Goal: Browse casually: Explore the website without a specific task or goal

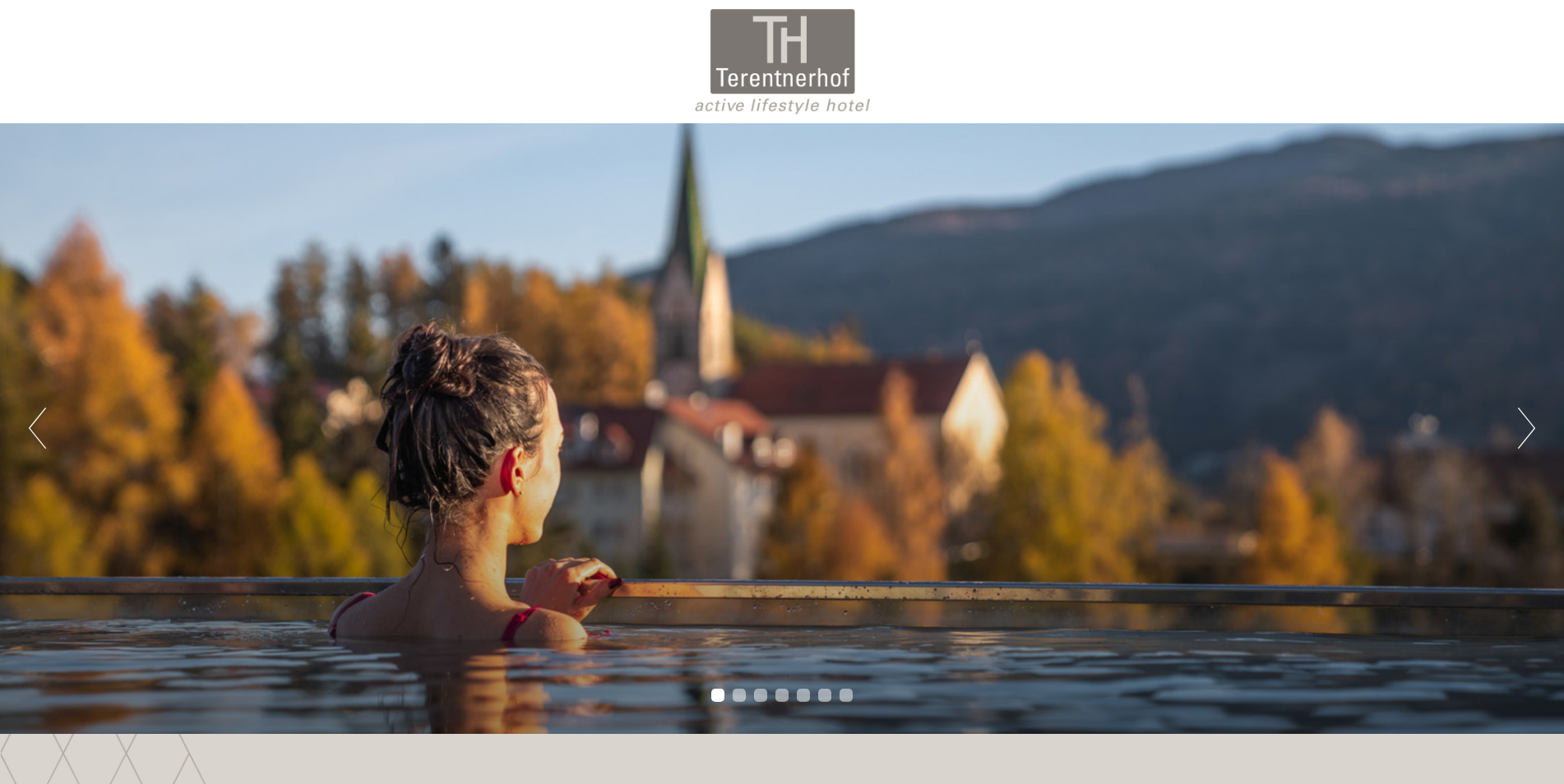
click at [1533, 425] on button "Next" at bounding box center [1527, 428] width 17 height 41
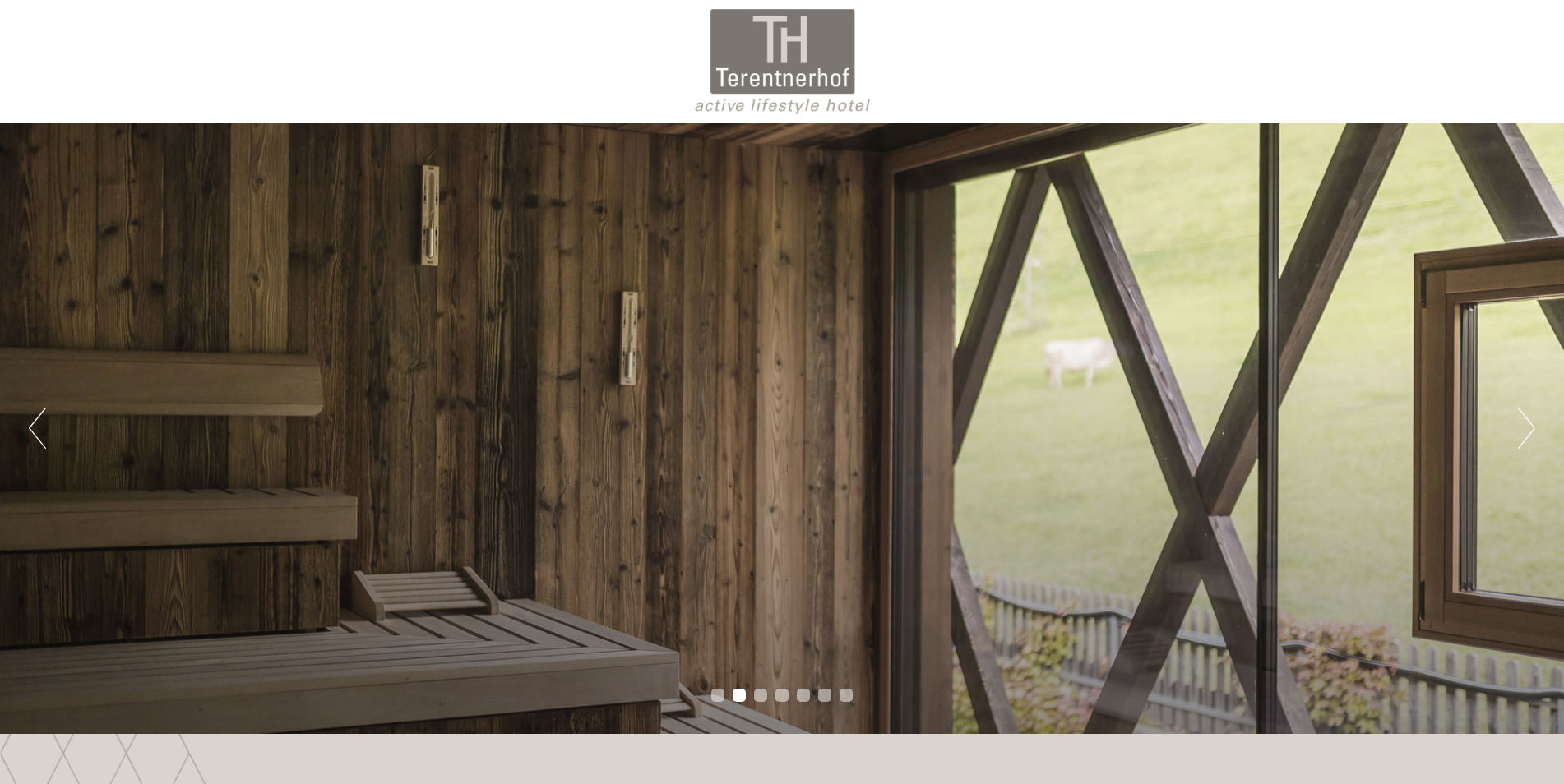
click at [1533, 425] on button "Next" at bounding box center [1527, 428] width 17 height 41
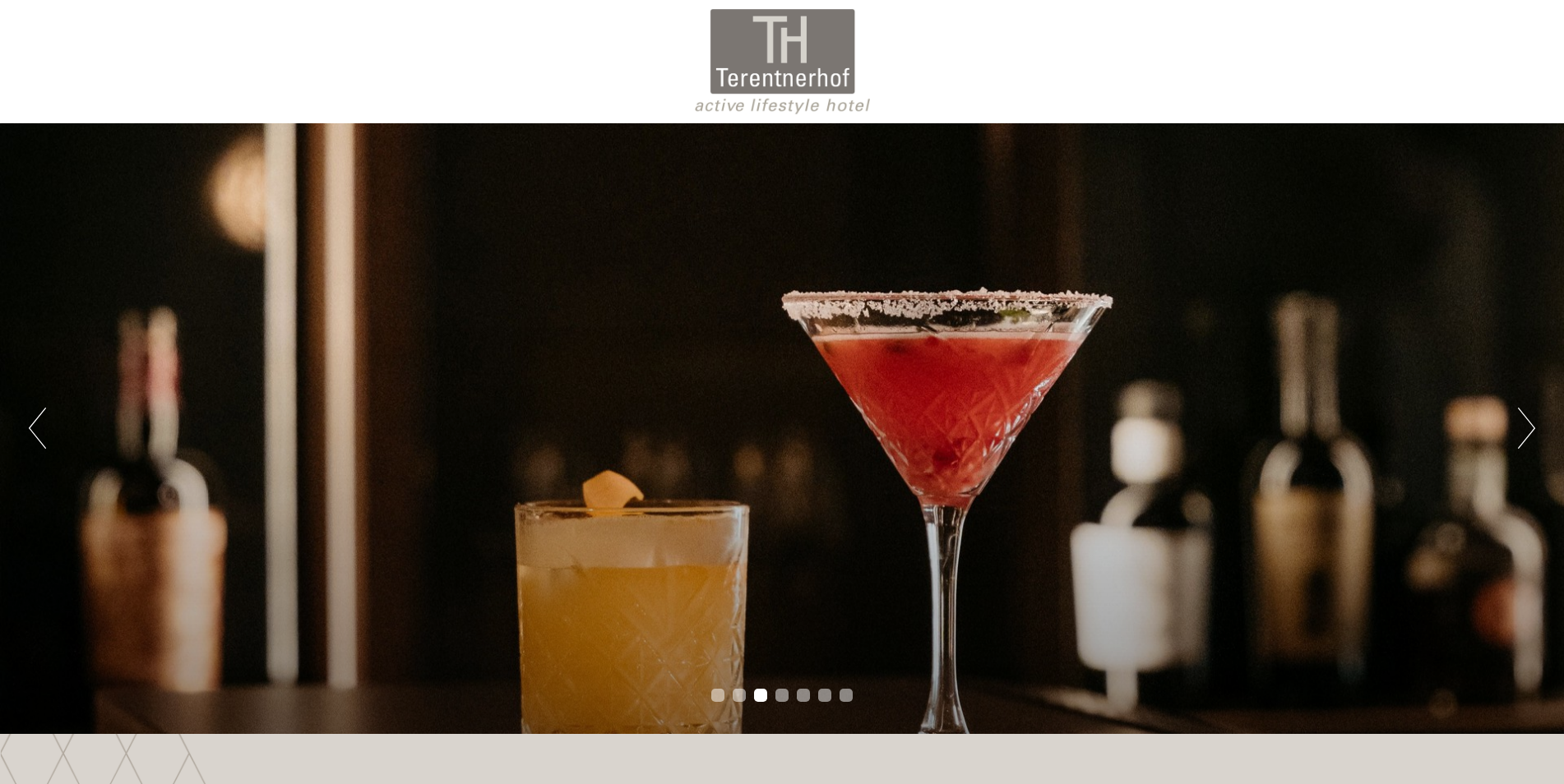
click at [1533, 425] on button "Next" at bounding box center [1527, 428] width 17 height 41
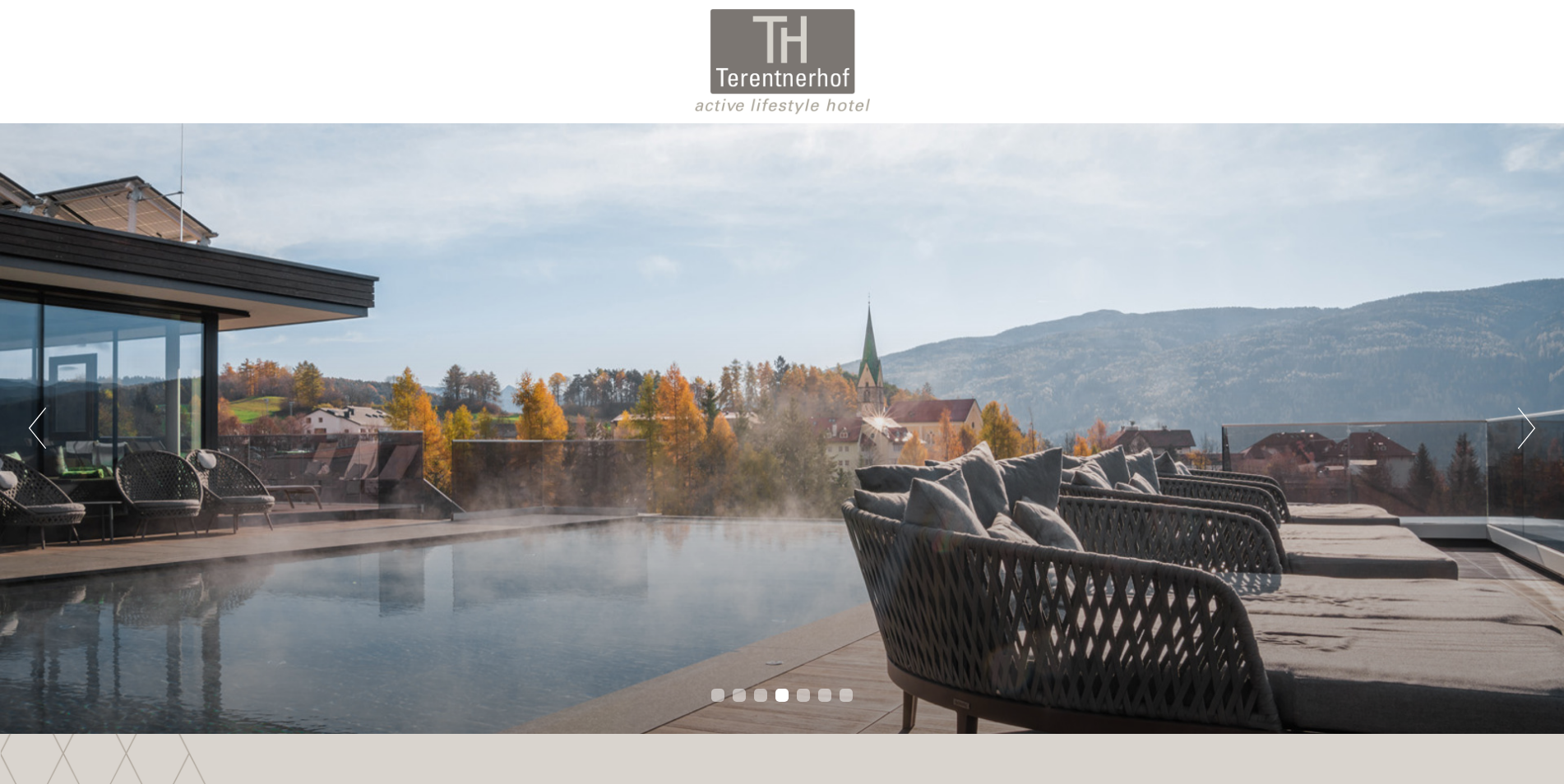
click at [1533, 425] on button "Next" at bounding box center [1527, 428] width 17 height 41
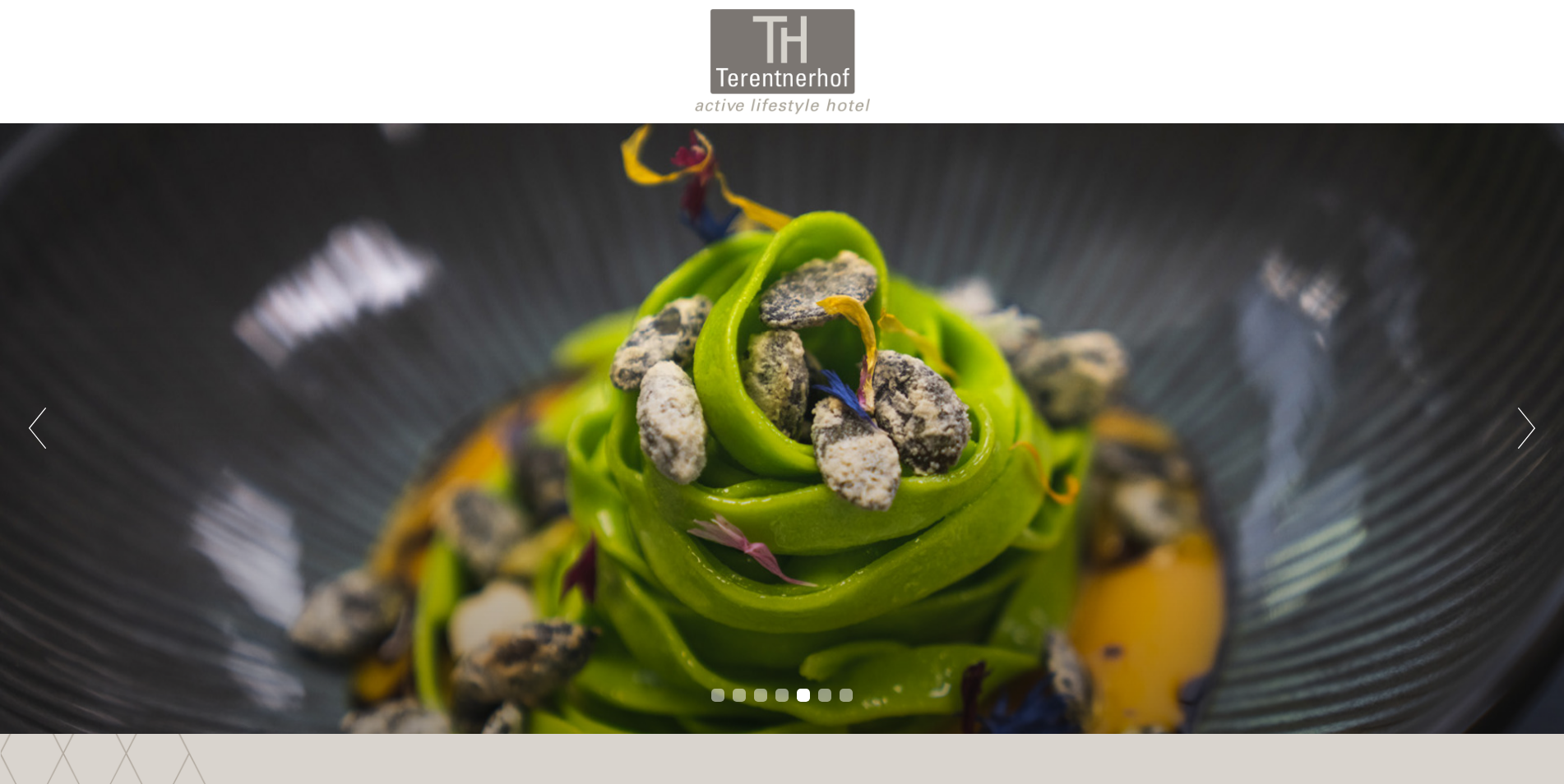
click at [1533, 425] on button "Next" at bounding box center [1527, 428] width 17 height 41
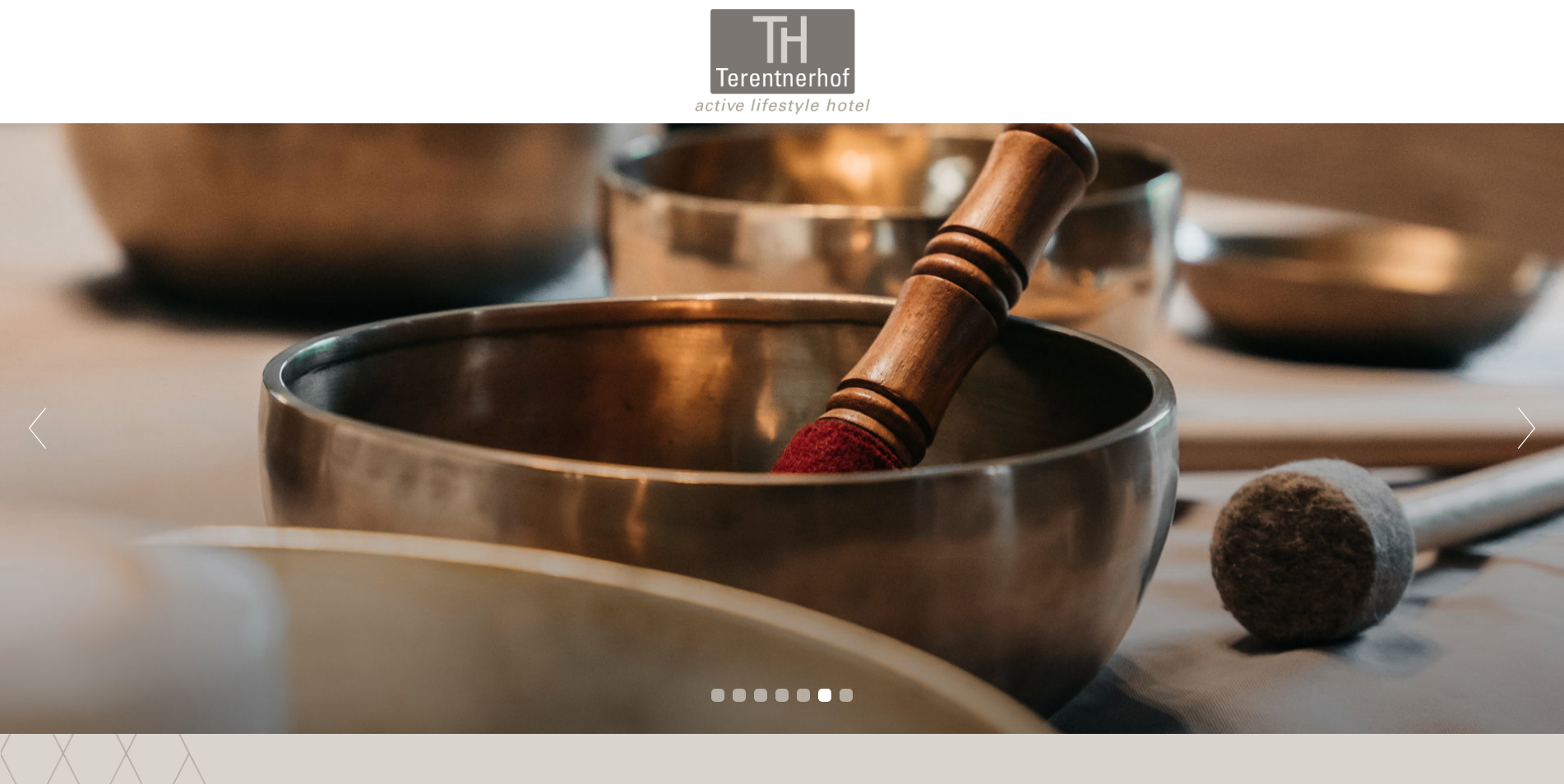
click at [1533, 425] on button "Next" at bounding box center [1527, 428] width 17 height 41
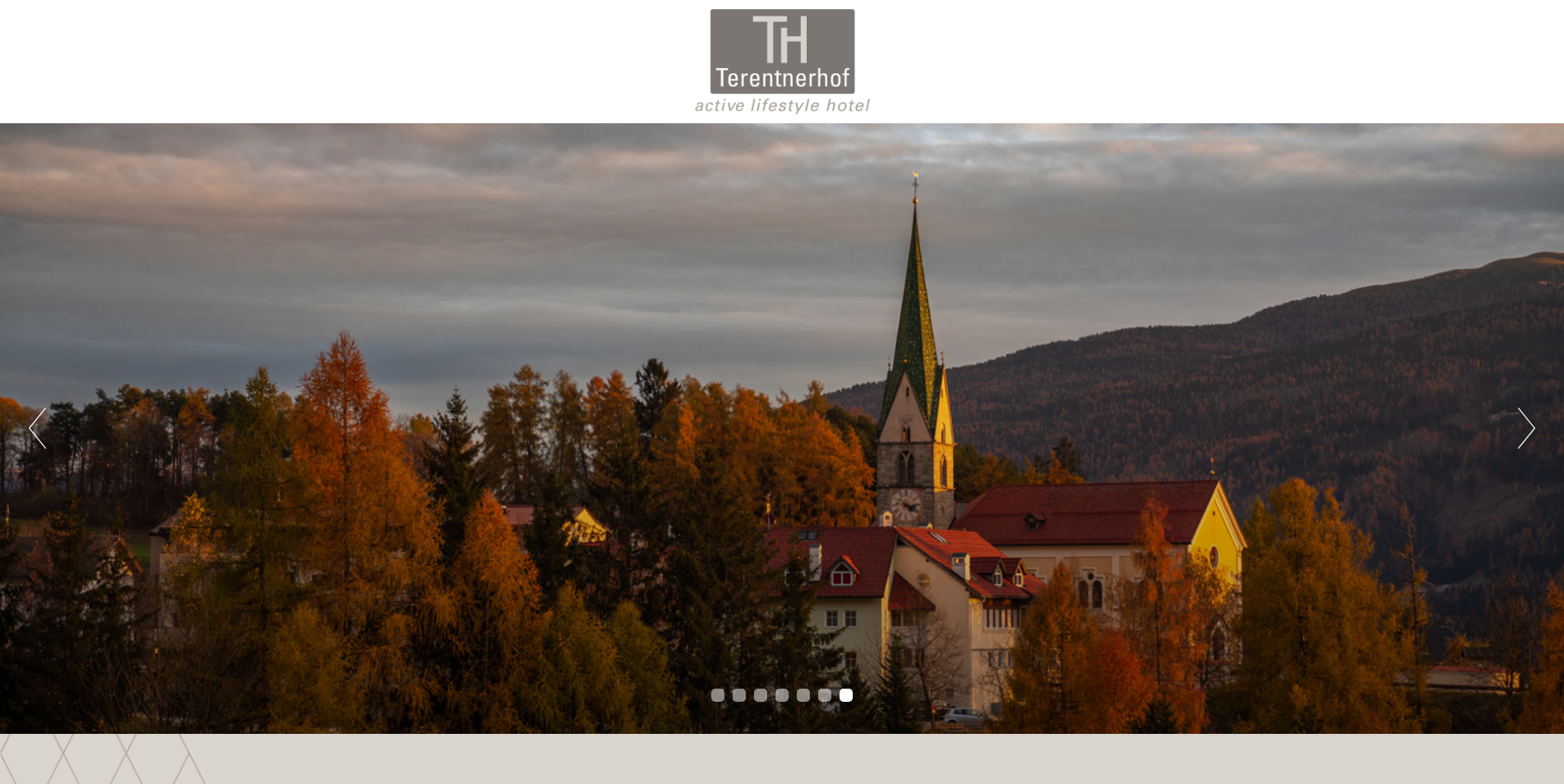
click at [1533, 425] on button "Next" at bounding box center [1527, 428] width 17 height 41
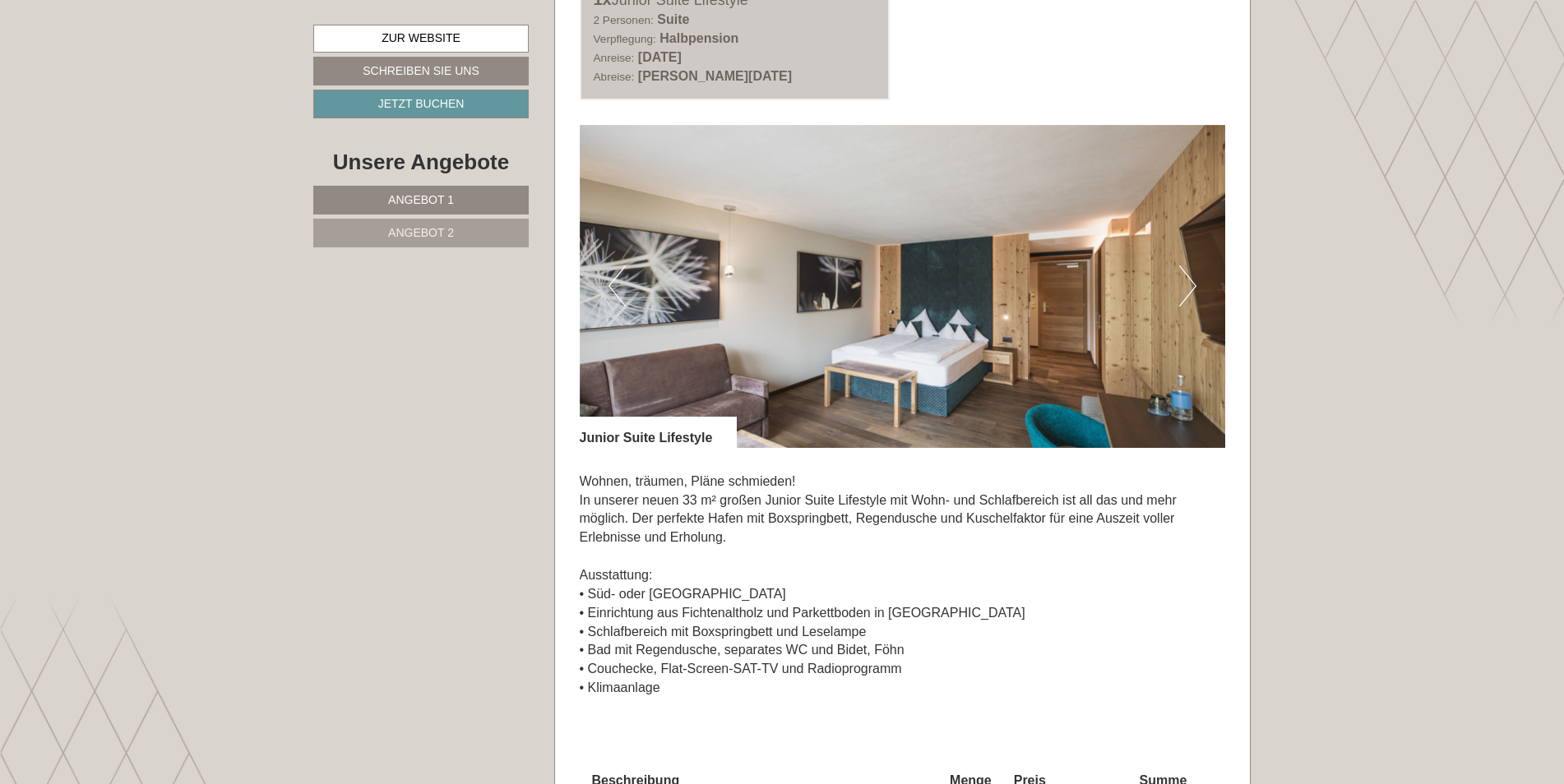
scroll to position [2302, 0]
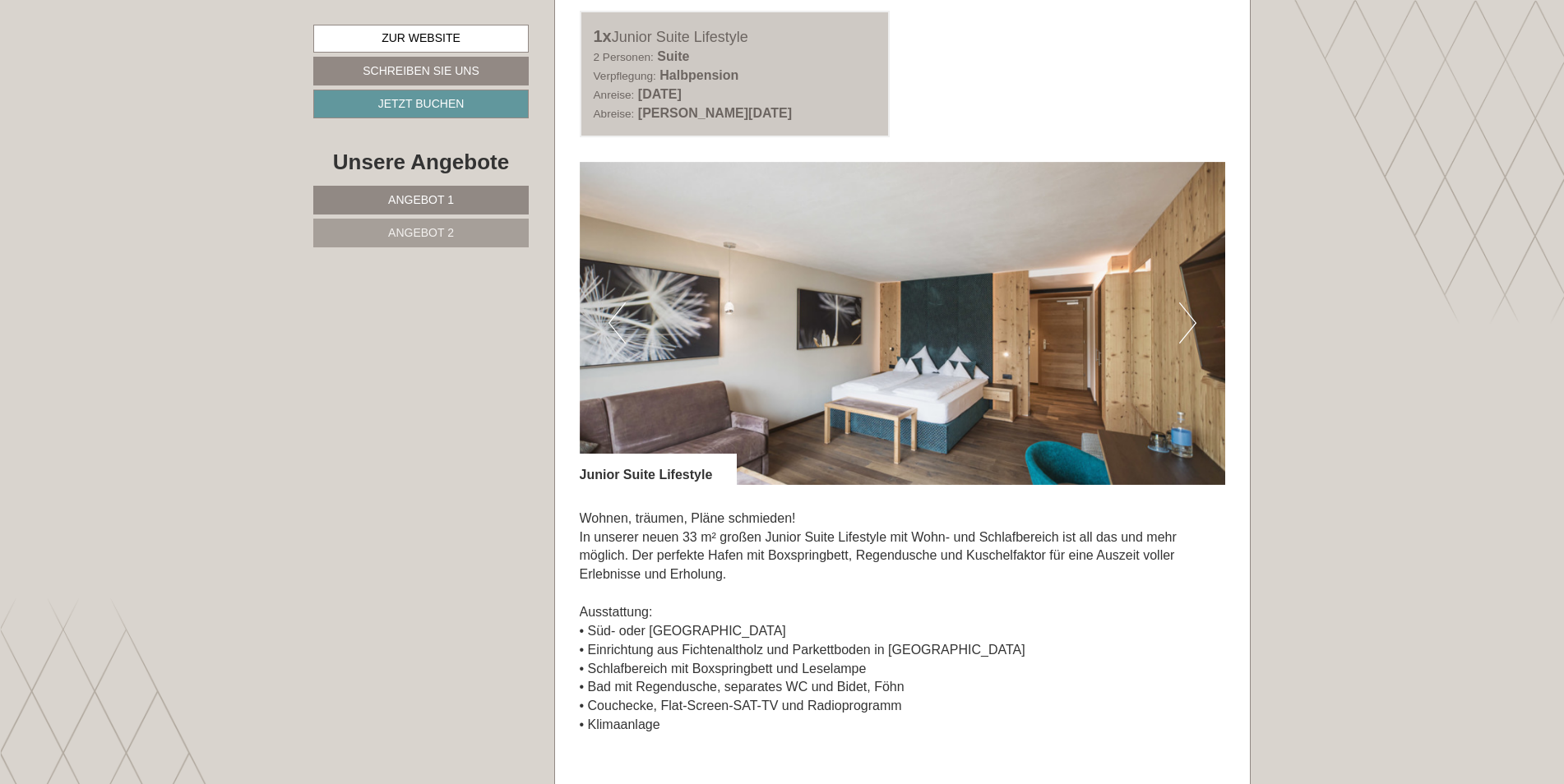
click at [1187, 314] on button "Next" at bounding box center [1187, 323] width 17 height 41
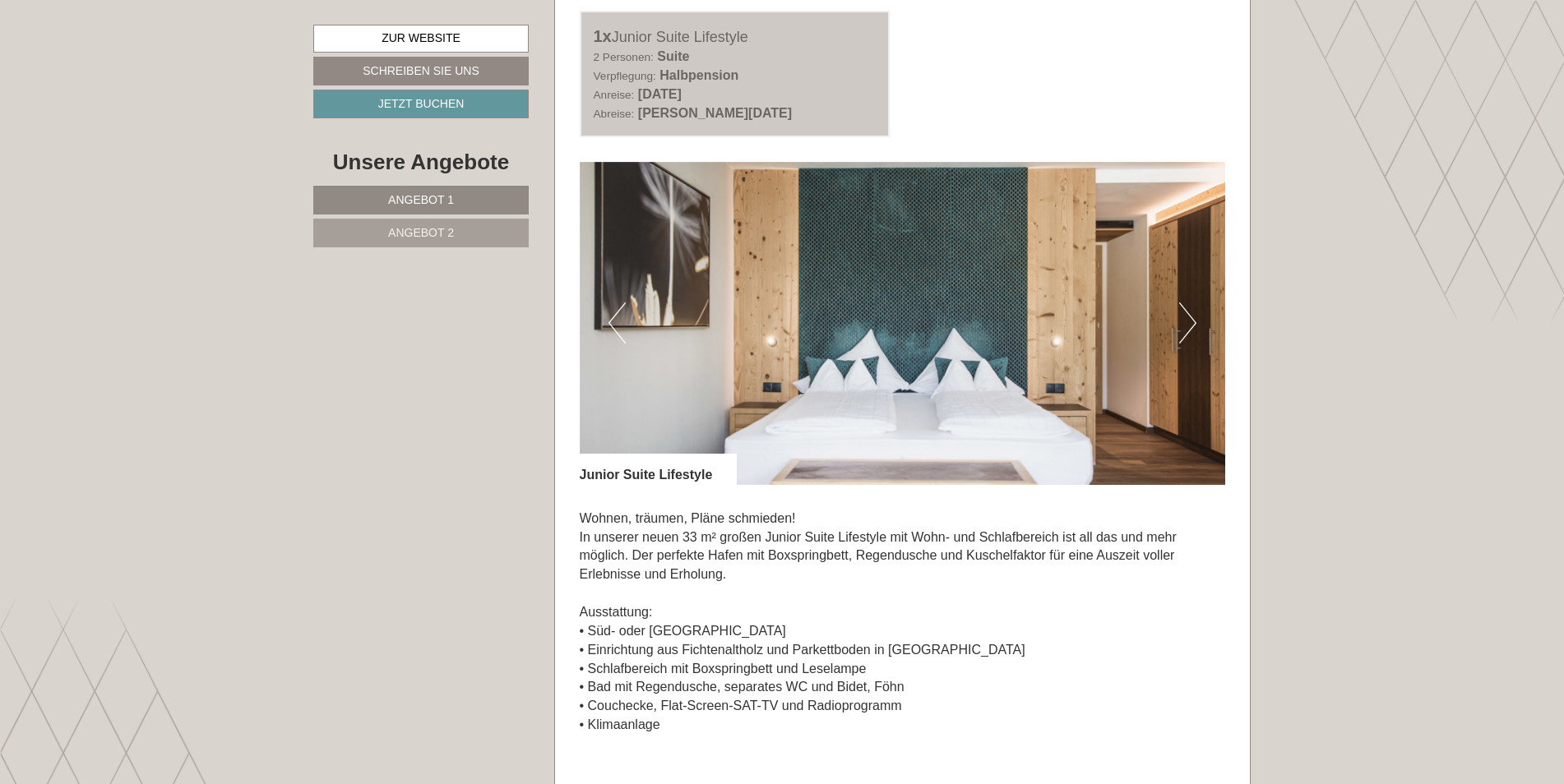
click at [1187, 314] on button "Next" at bounding box center [1187, 323] width 17 height 41
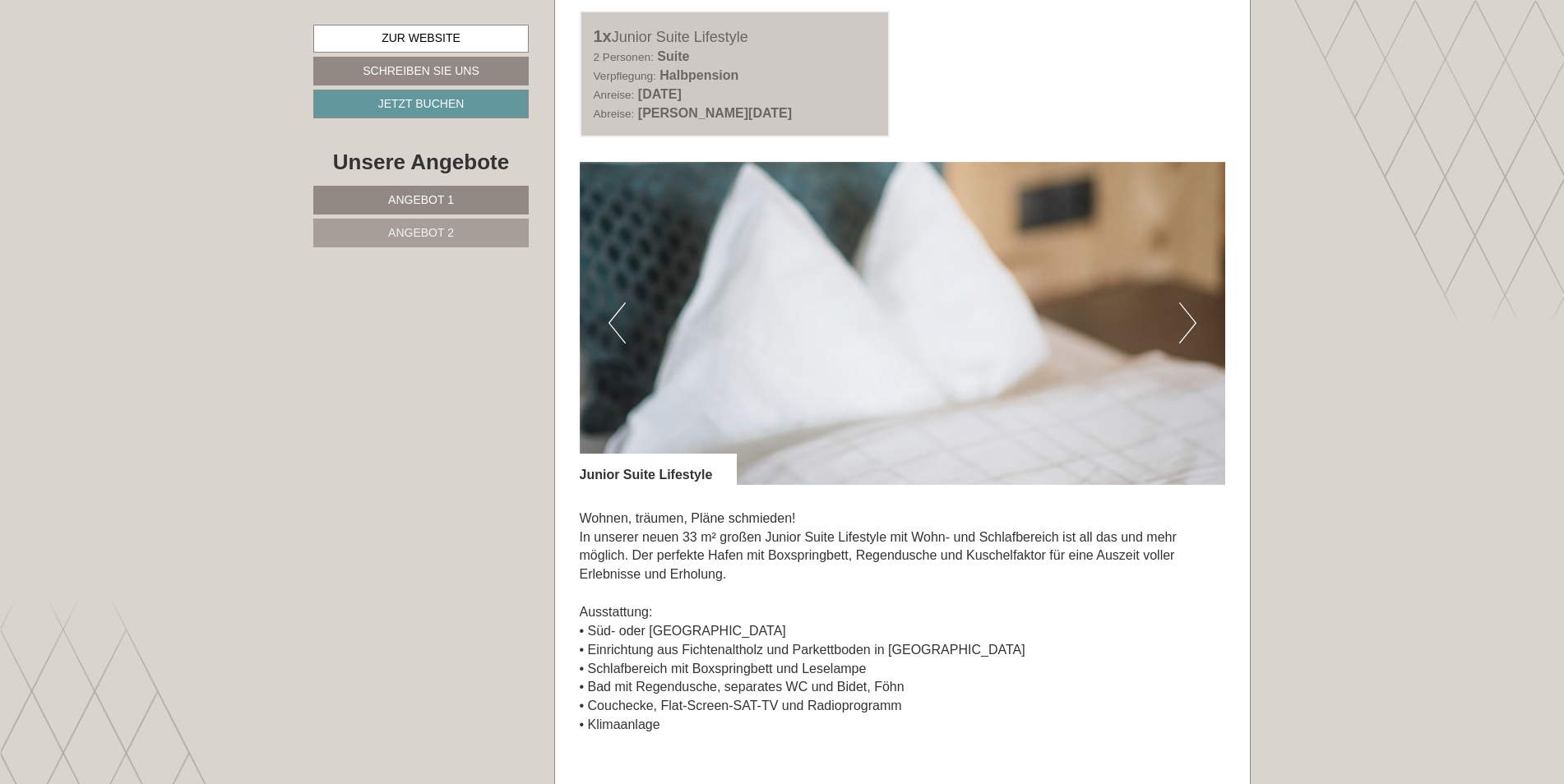
click at [1187, 314] on button "Next" at bounding box center [1187, 323] width 17 height 41
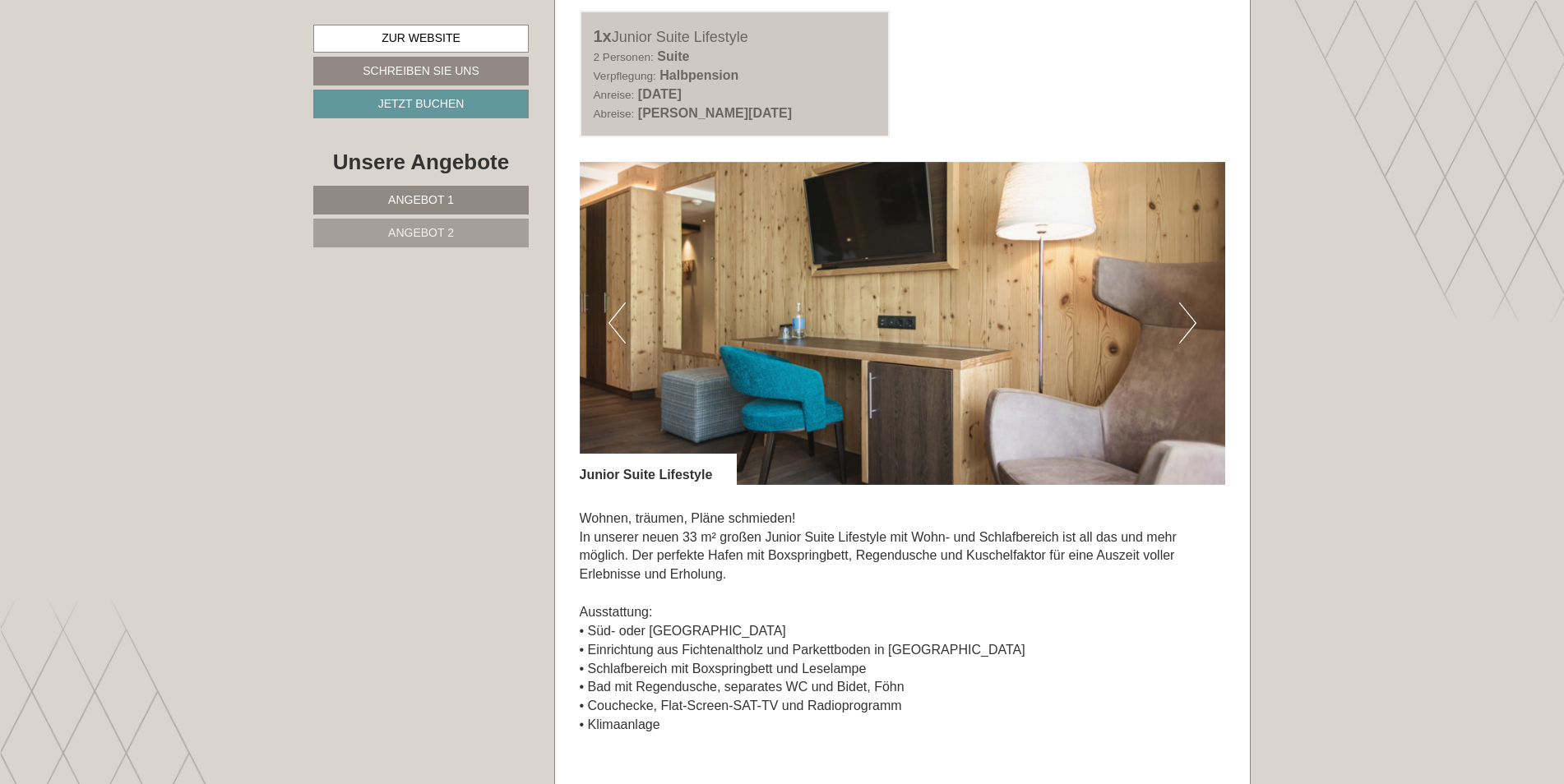
click at [1187, 314] on button "Next" at bounding box center [1187, 323] width 17 height 41
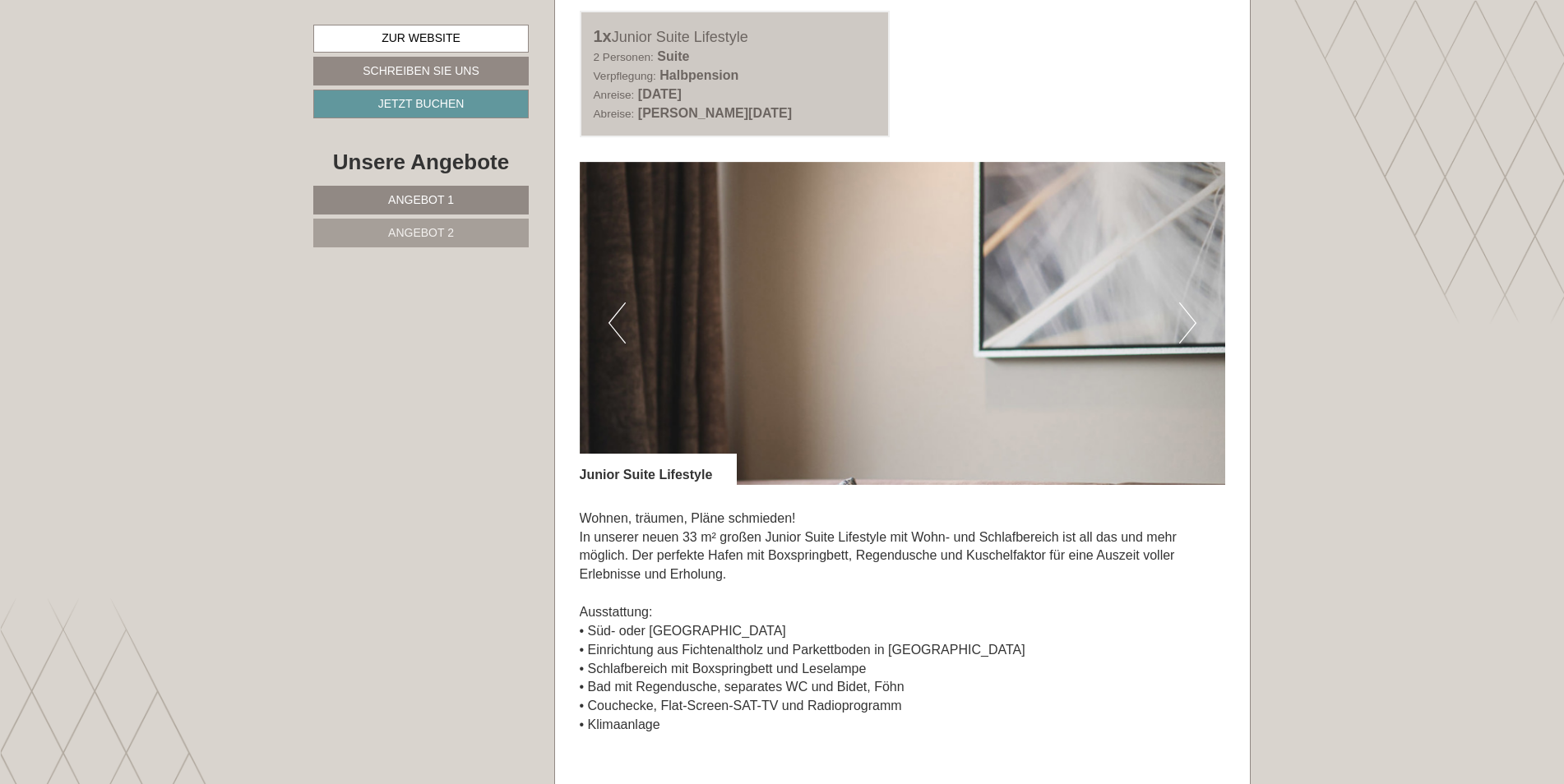
click at [1187, 314] on button "Next" at bounding box center [1187, 323] width 17 height 41
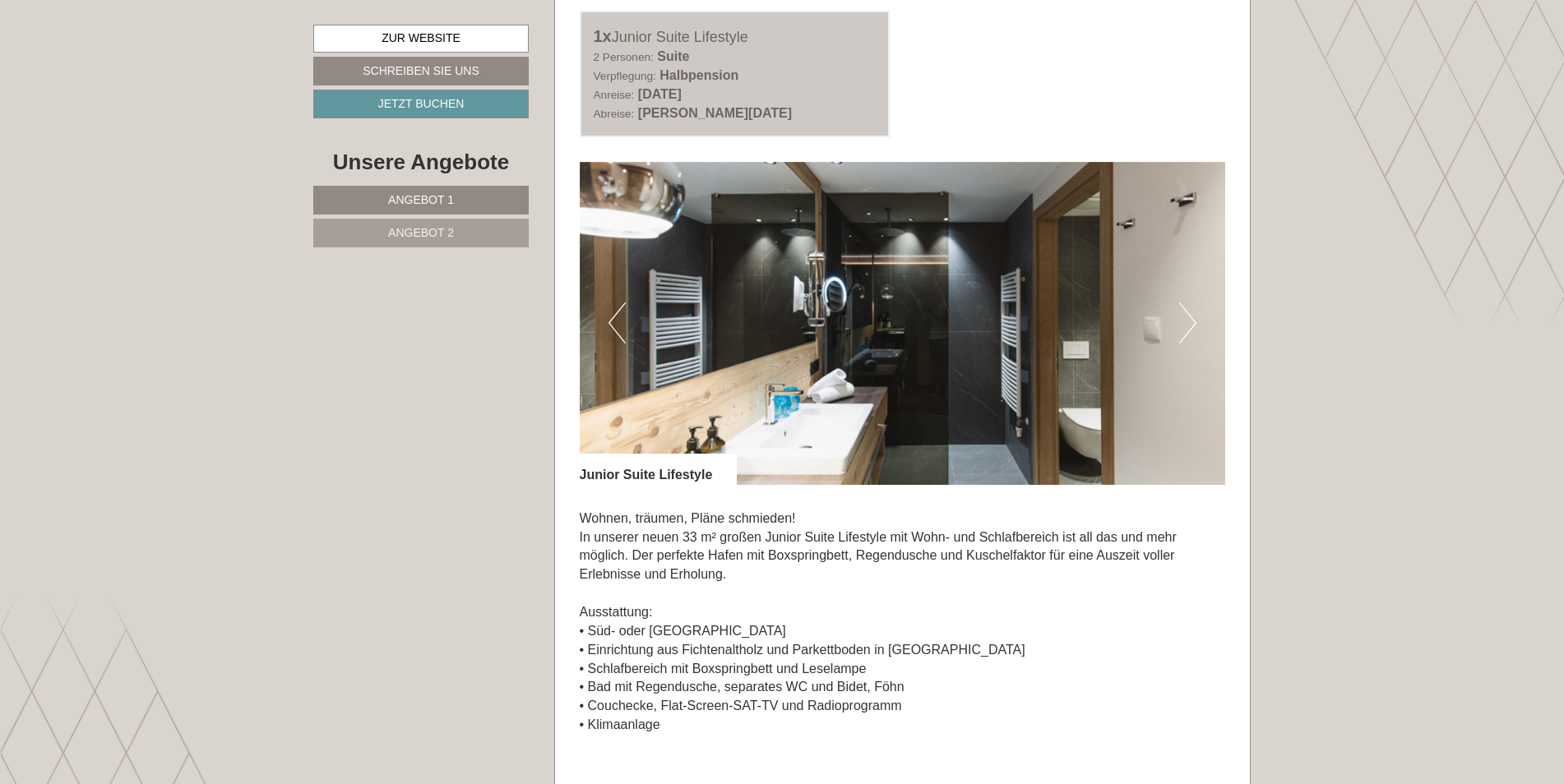
click at [1188, 314] on button "Next" at bounding box center [1187, 323] width 17 height 41
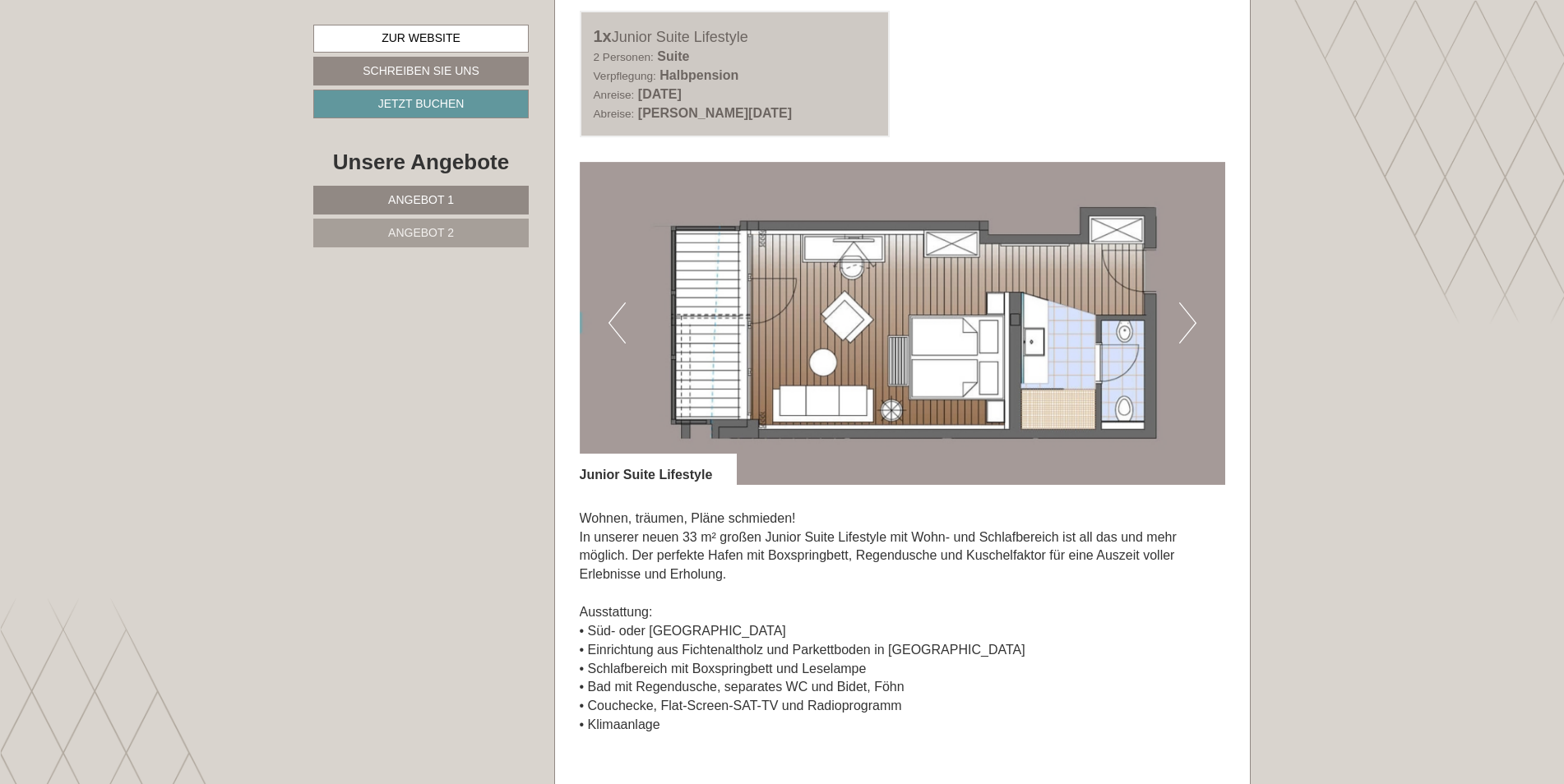
click at [1188, 314] on button "Next" at bounding box center [1187, 323] width 17 height 41
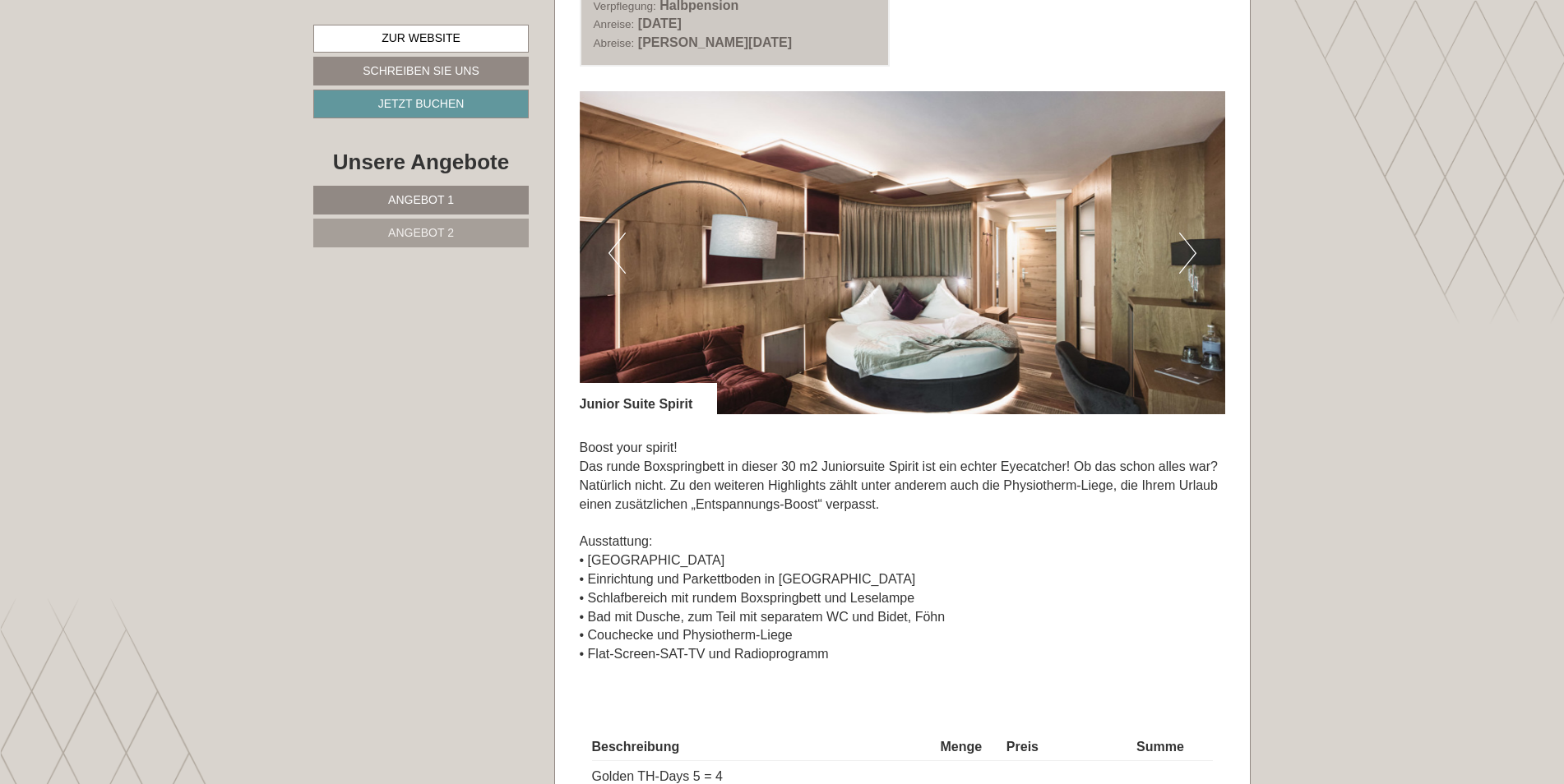
scroll to position [1151, 0]
click at [1190, 250] on button "Next" at bounding box center [1187, 254] width 17 height 41
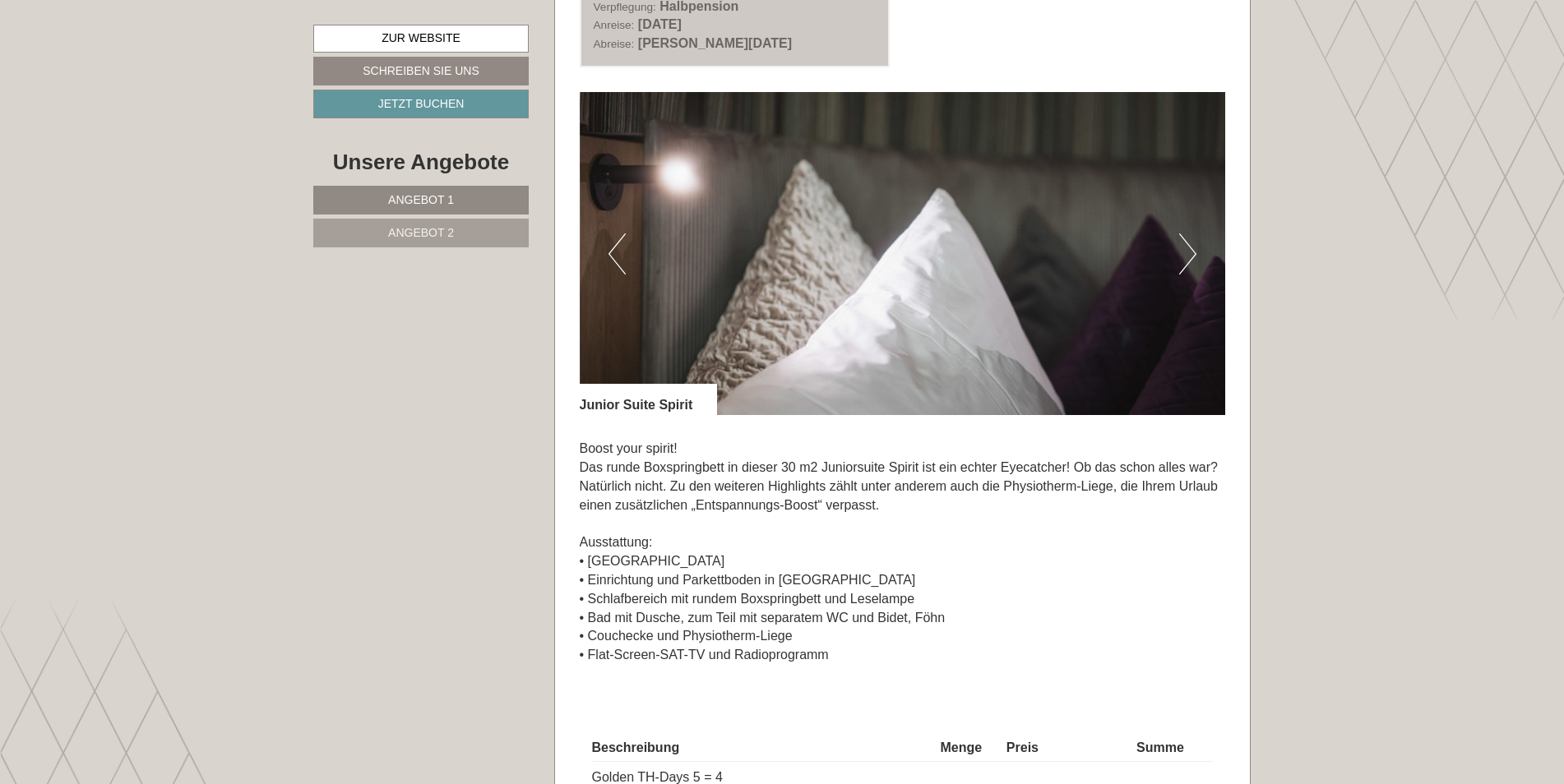
click at [1190, 250] on button "Next" at bounding box center [1187, 254] width 17 height 41
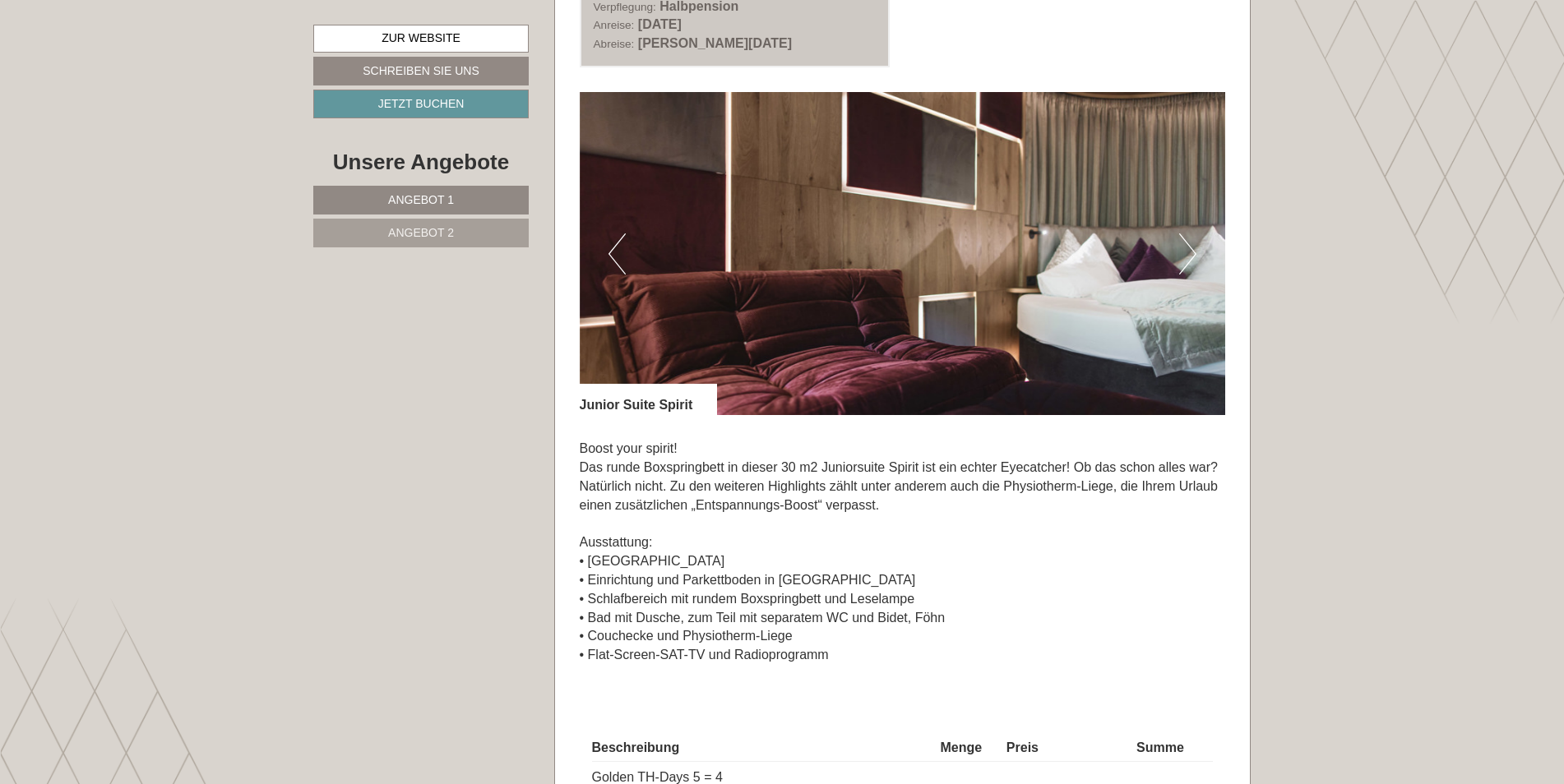
click at [1190, 250] on button "Next" at bounding box center [1187, 254] width 17 height 41
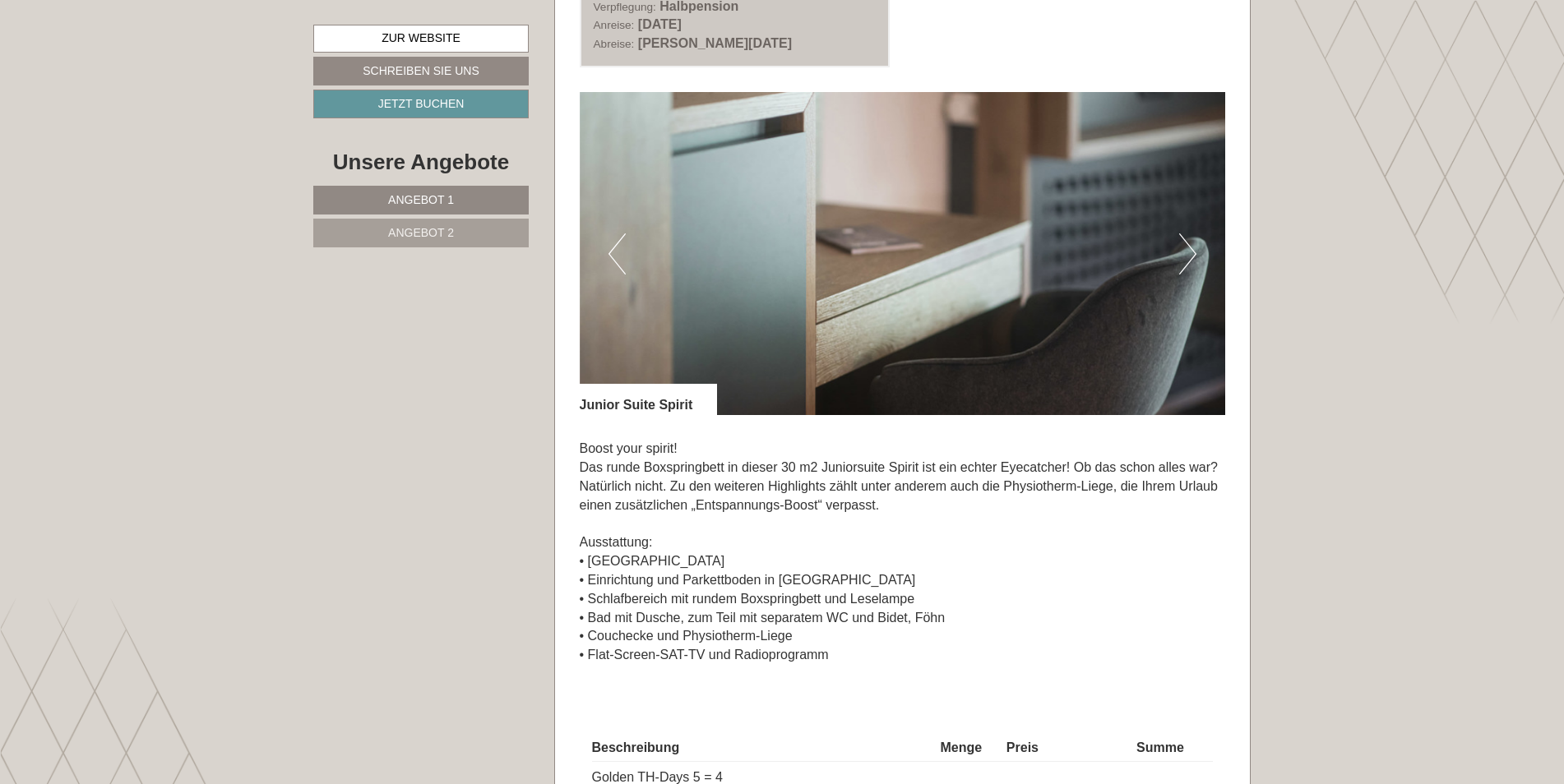
click at [1192, 250] on button "Next" at bounding box center [1187, 254] width 17 height 41
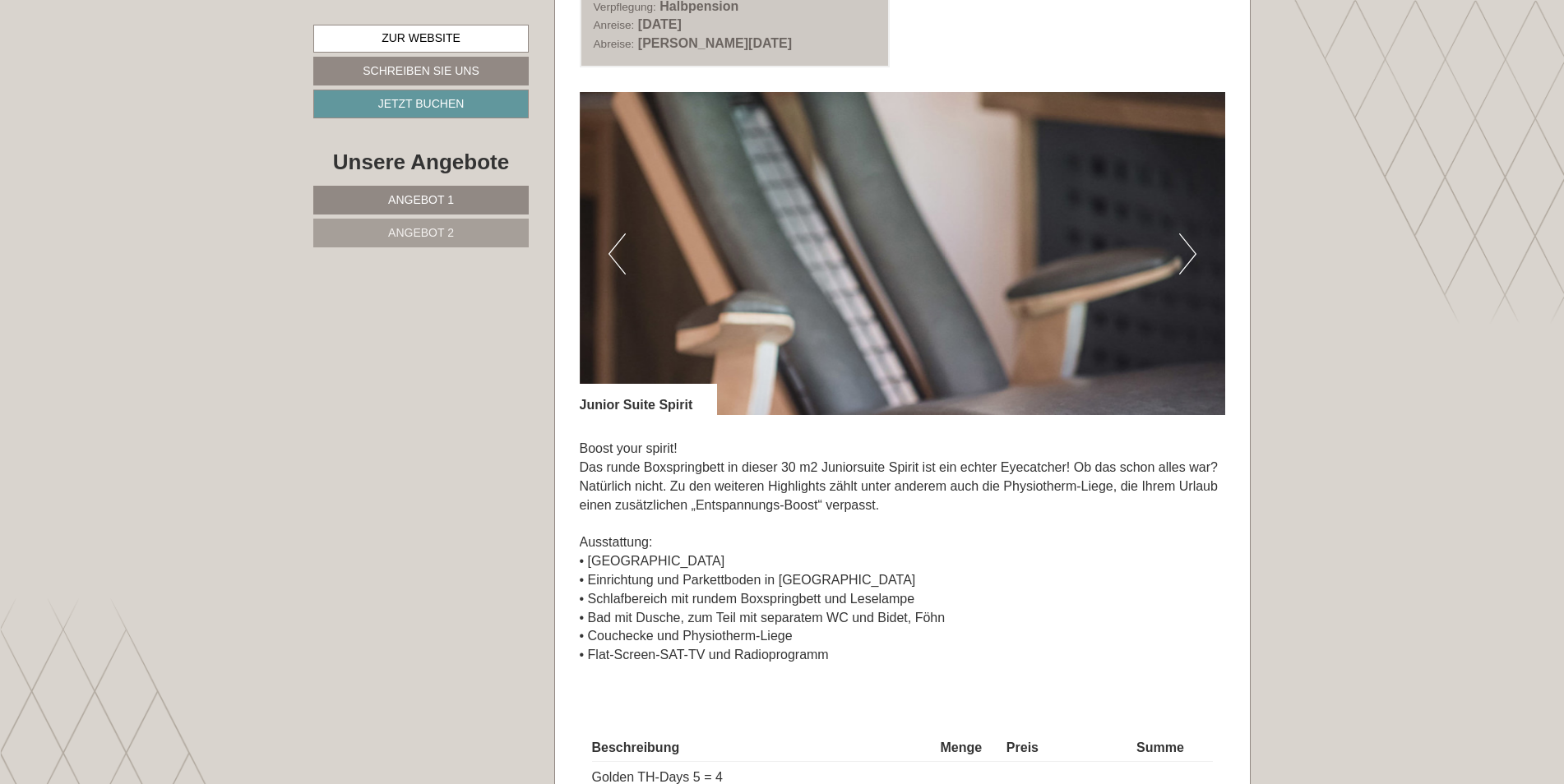
click at [1192, 250] on button "Next" at bounding box center [1187, 254] width 17 height 41
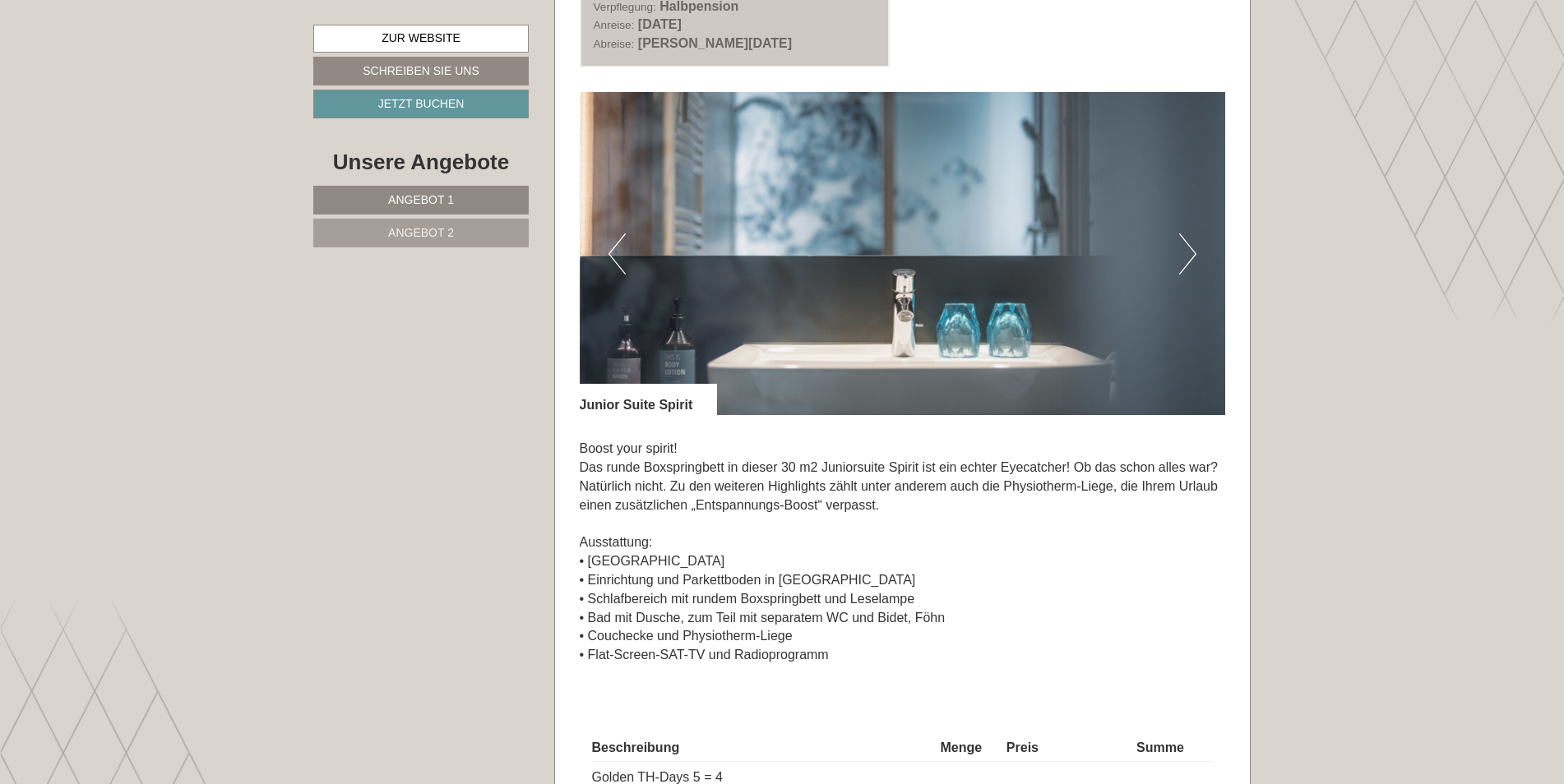
click at [1192, 250] on button "Next" at bounding box center [1187, 254] width 17 height 41
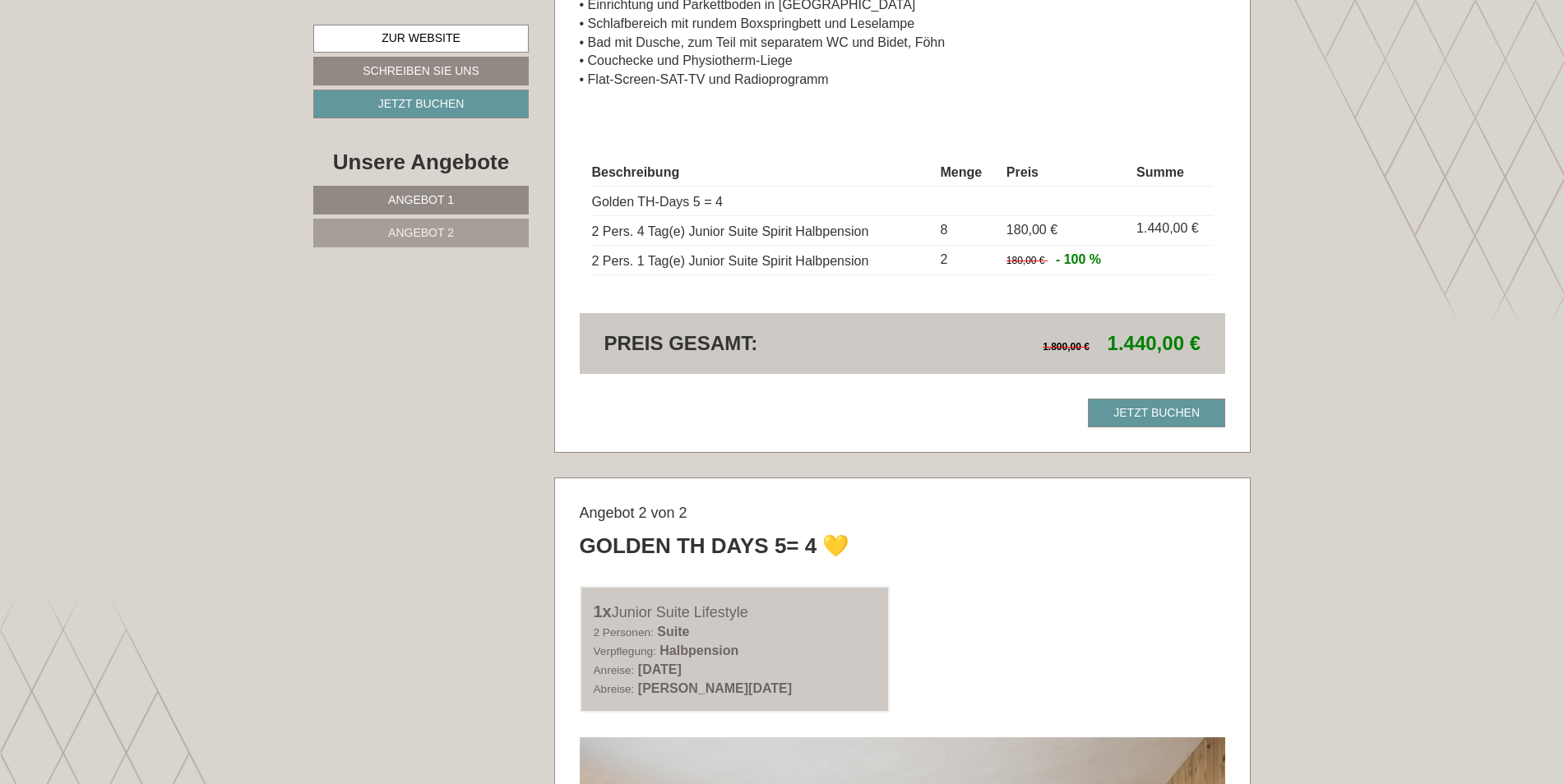
scroll to position [1809, 0]
